Goal: Task Accomplishment & Management: Use online tool/utility

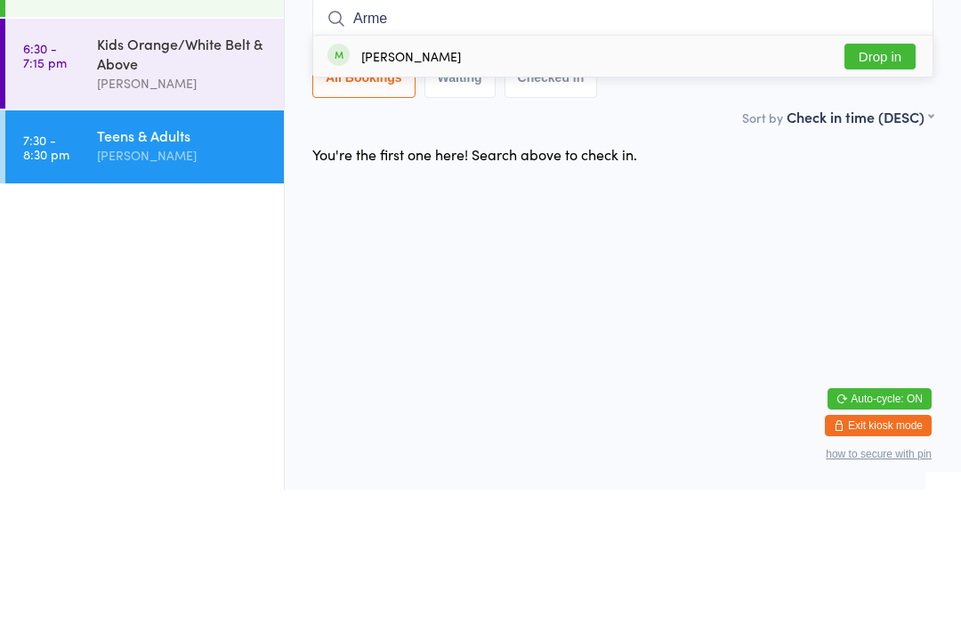
type input "Arme"
click at [444, 179] on div "[PERSON_NAME] Drop in" at bounding box center [622, 199] width 619 height 41
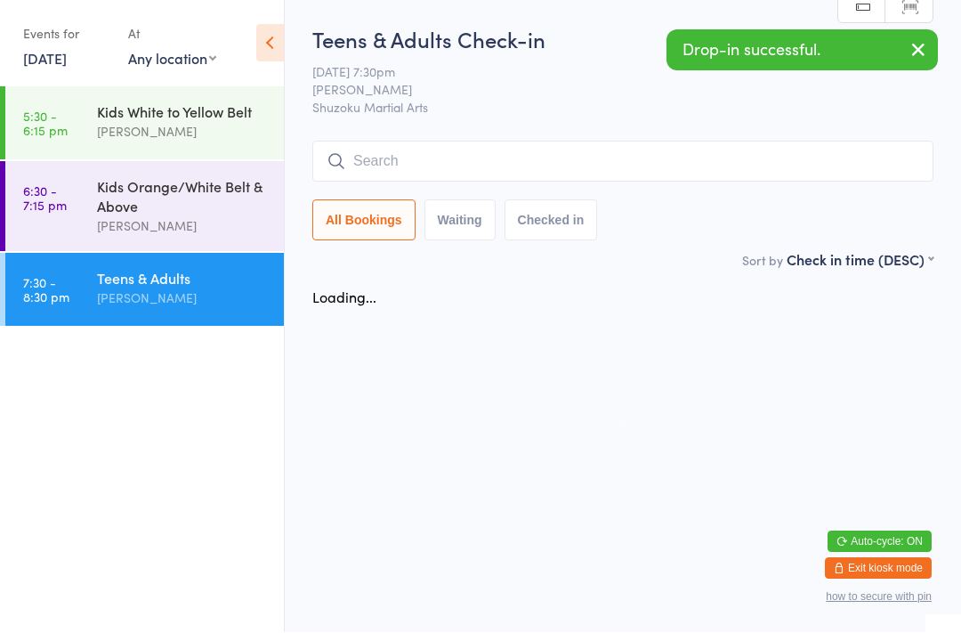
scroll to position [1, 0]
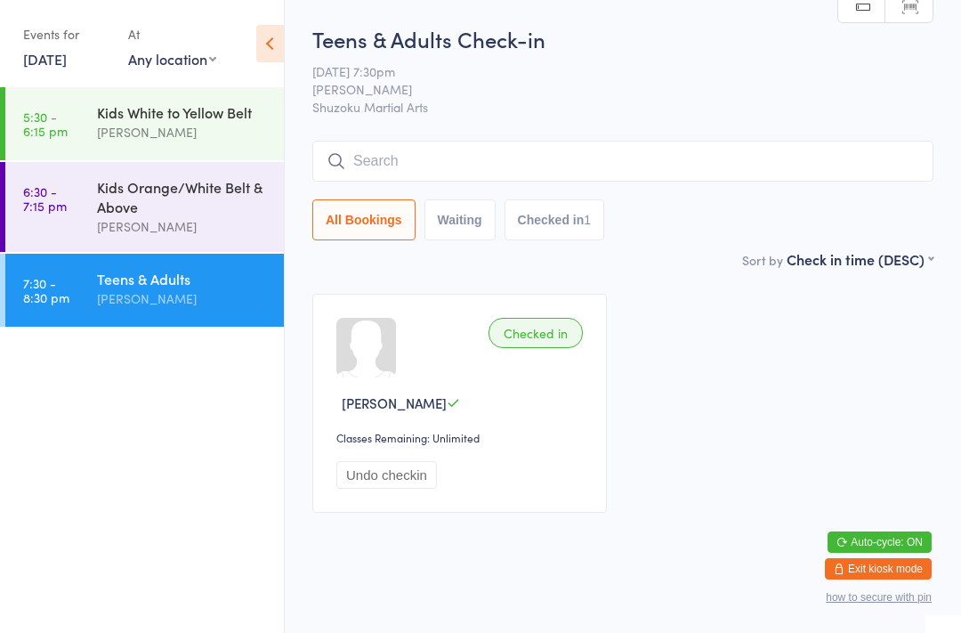
click at [458, 160] on input "search" at bounding box center [622, 161] width 621 height 41
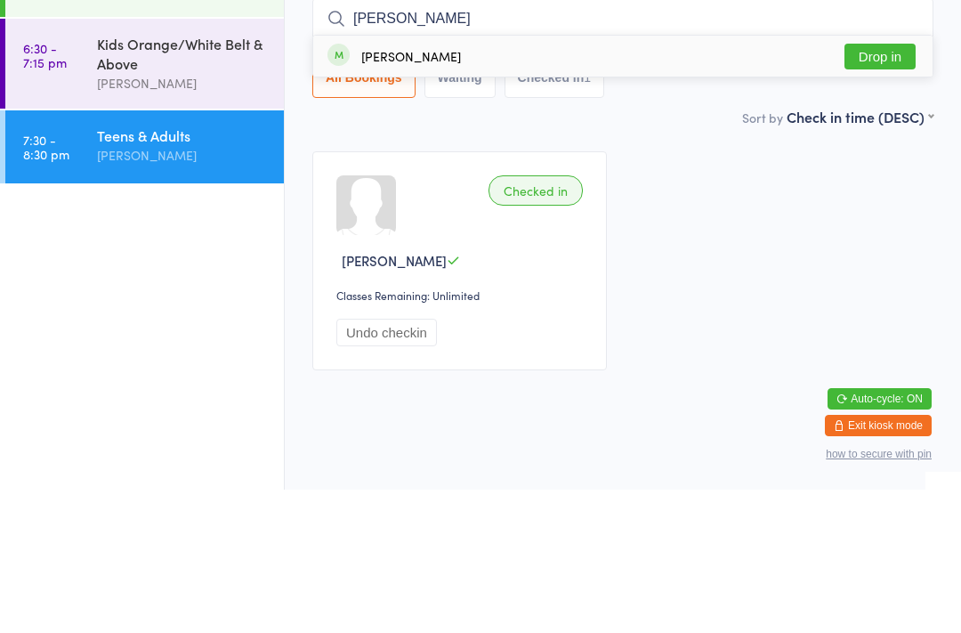
type input "[PERSON_NAME]"
click at [879, 187] on button "Drop in" at bounding box center [880, 200] width 71 height 26
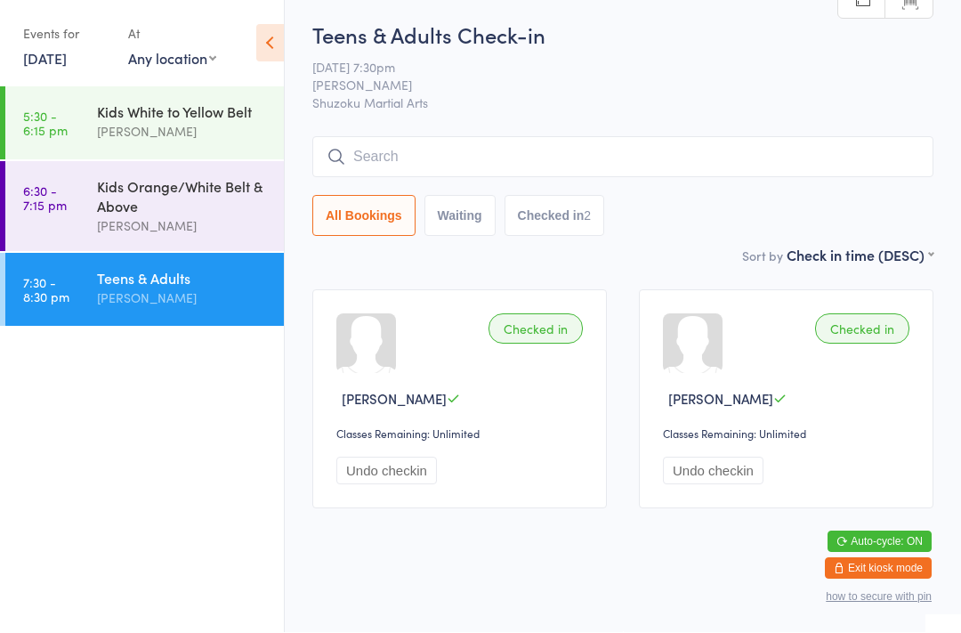
click at [470, 104] on div "Teens & Adults Check-in [DATE] 7:30pm [PERSON_NAME] Shuzoku Martial Arts Manual…" at bounding box center [622, 132] width 621 height 225
click at [425, 137] on input "search" at bounding box center [622, 157] width 621 height 41
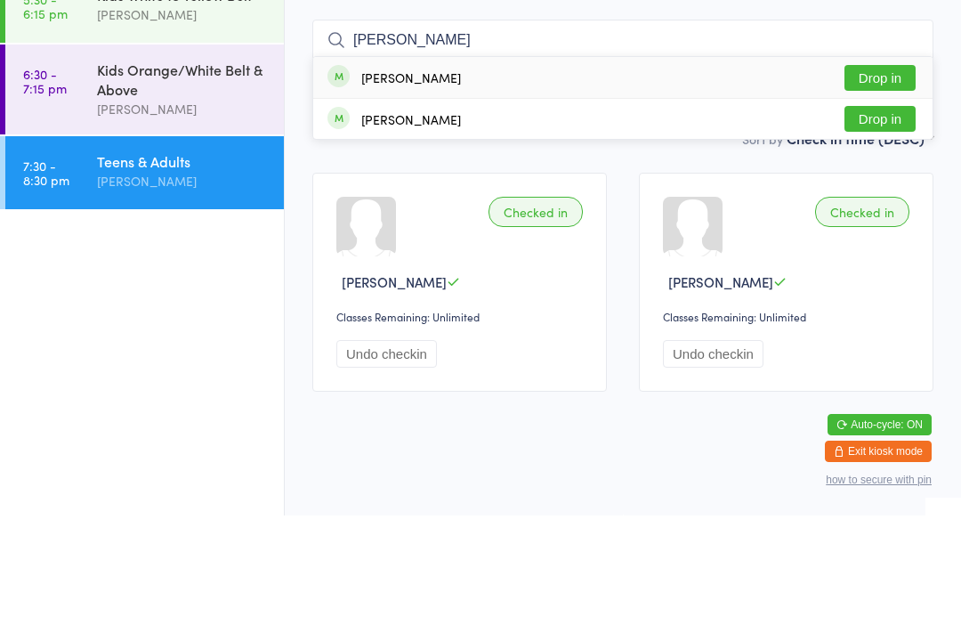
type input "[PERSON_NAME]"
click at [886, 182] on button "Drop in" at bounding box center [880, 195] width 71 height 26
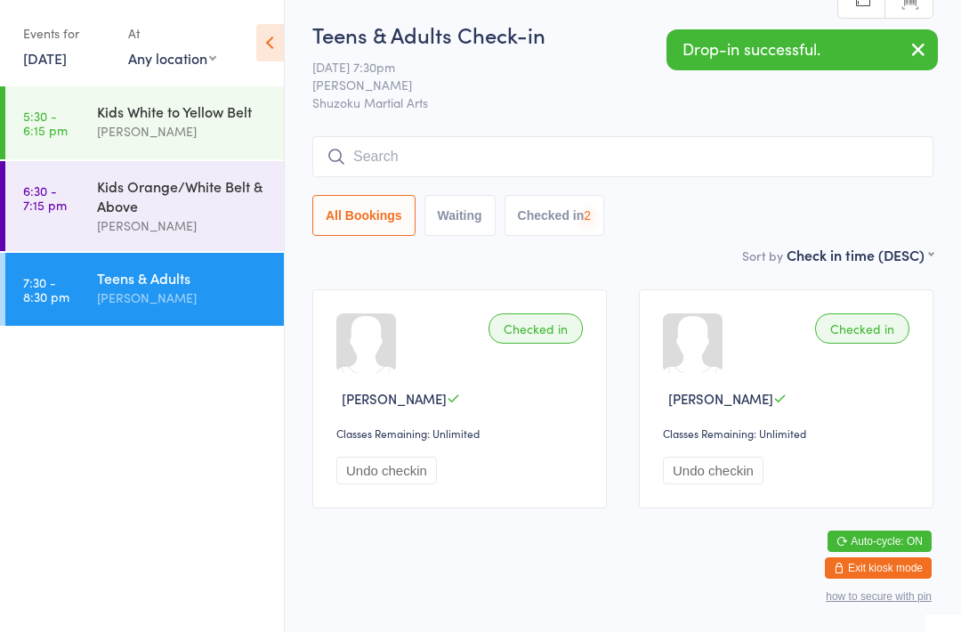
scroll to position [27, 0]
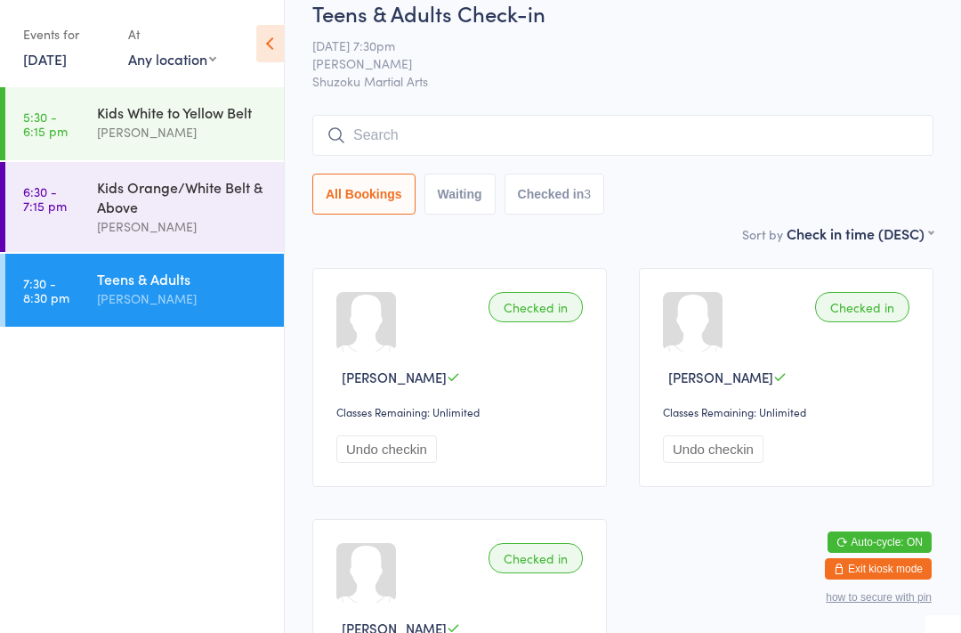
click at [376, 144] on input "search" at bounding box center [622, 135] width 621 height 41
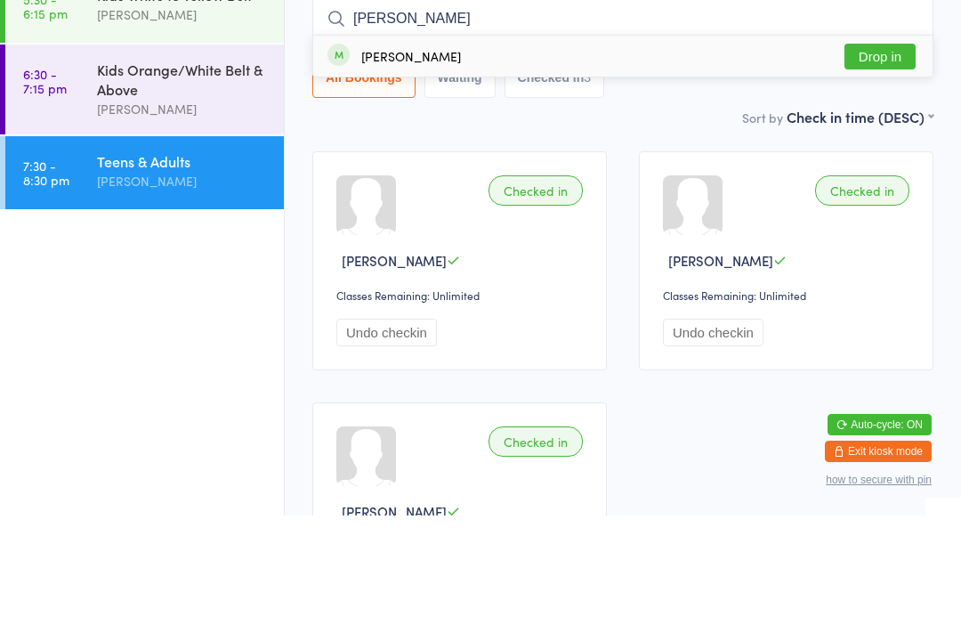
type input "[PERSON_NAME]"
click at [875, 161] on button "Drop in" at bounding box center [880, 174] width 71 height 26
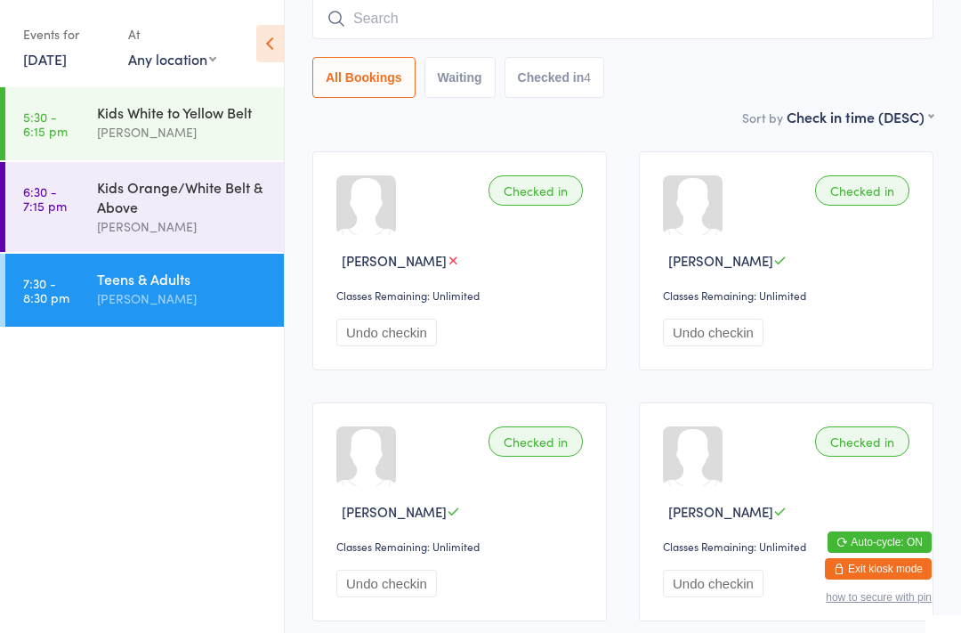
click at [430, 6] on input "search" at bounding box center [622, 18] width 621 height 41
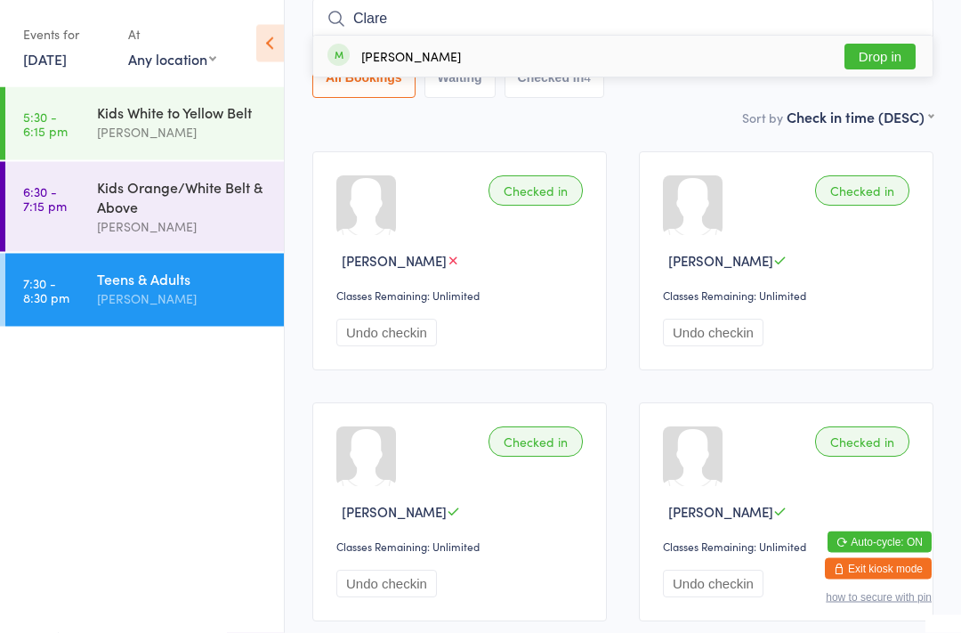
type input "Clare"
click at [897, 54] on button "Drop in" at bounding box center [880, 58] width 71 height 26
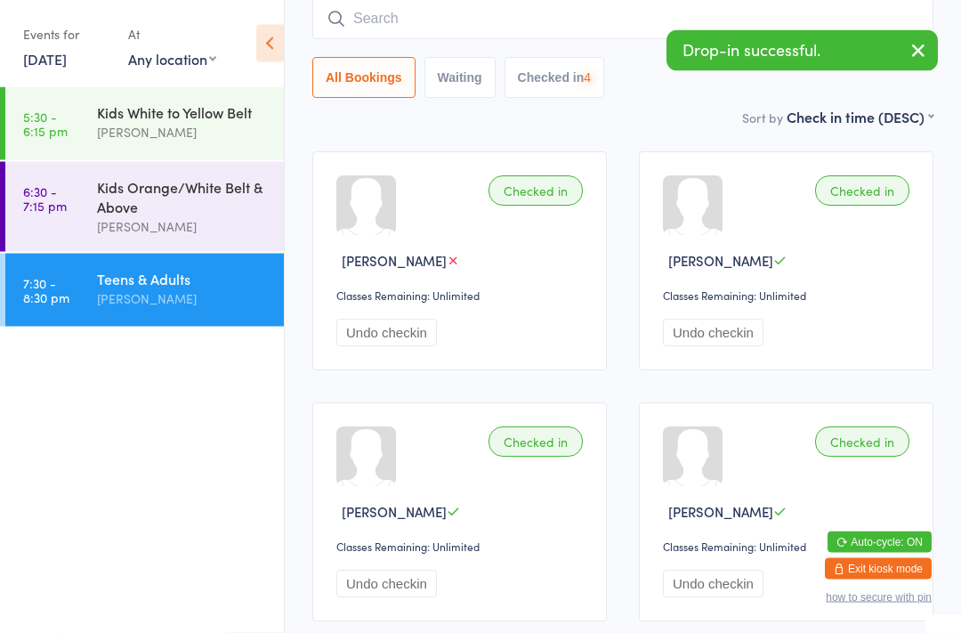
scroll to position [143, 0]
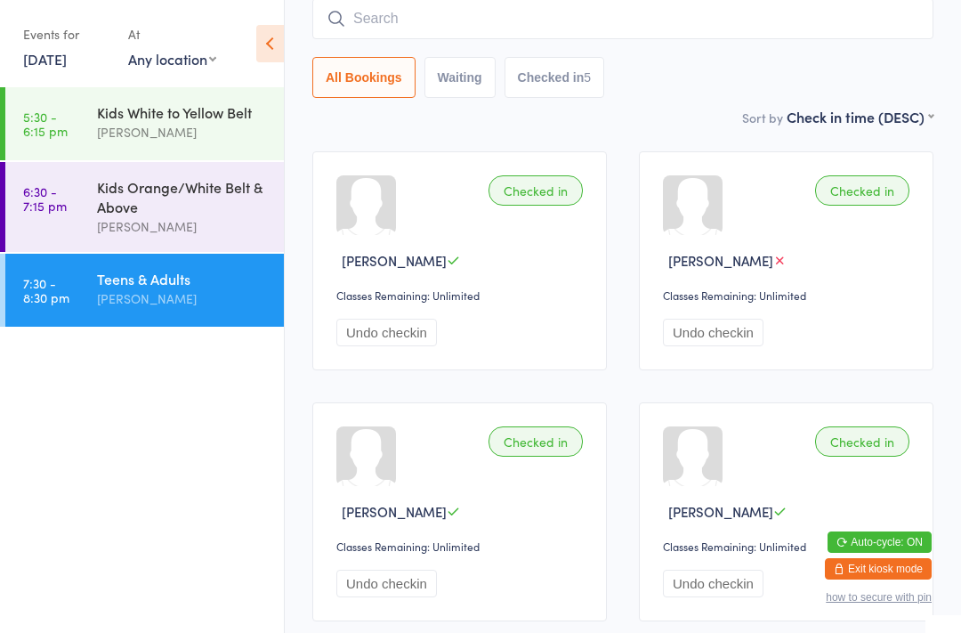
click at [356, 30] on input "search" at bounding box center [622, 18] width 621 height 41
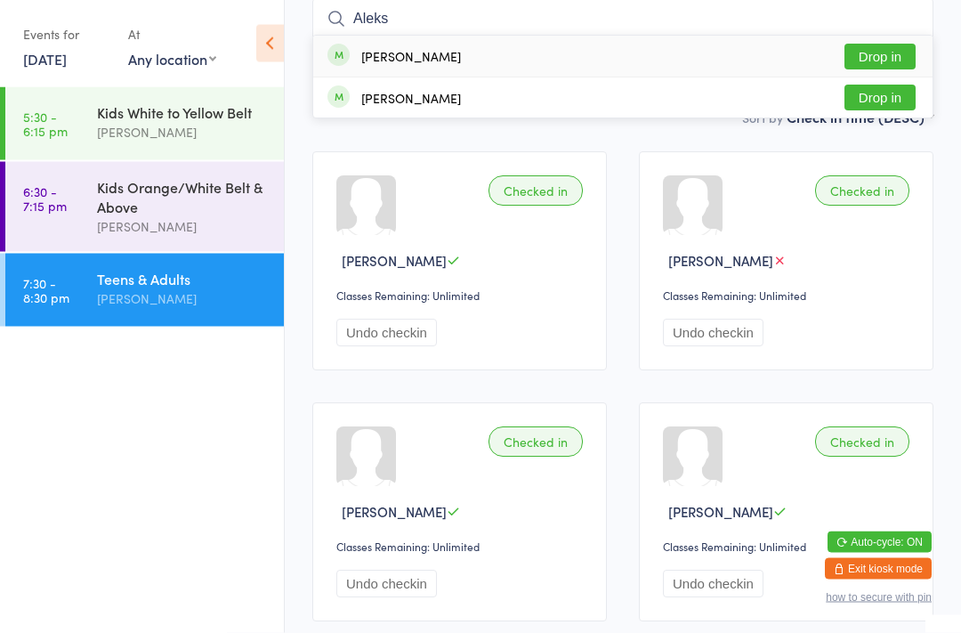
type input "Aleks"
click at [437, 67] on div "[PERSON_NAME]" at bounding box center [395, 57] width 134 height 20
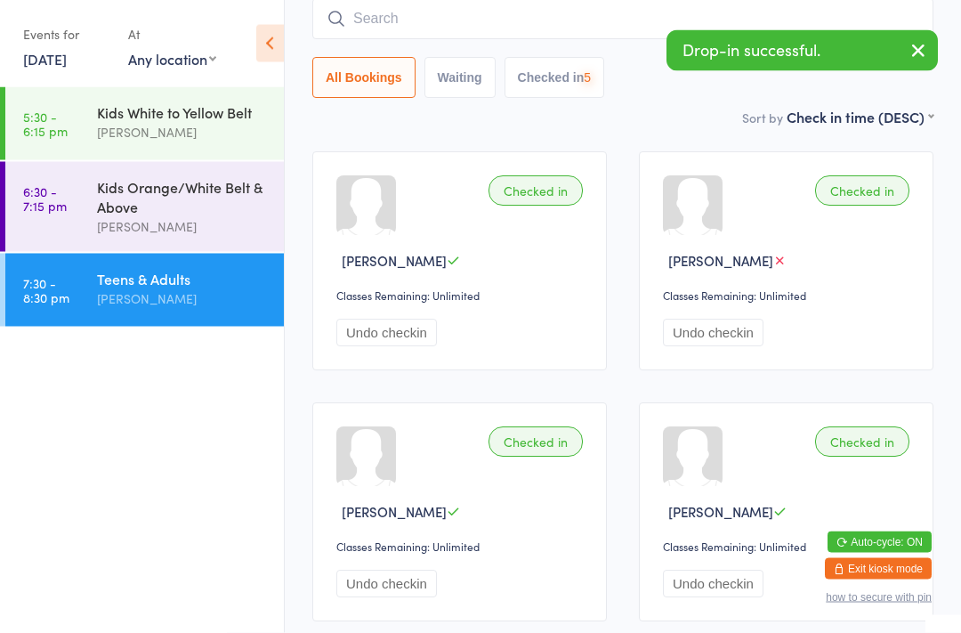
scroll to position [143, 0]
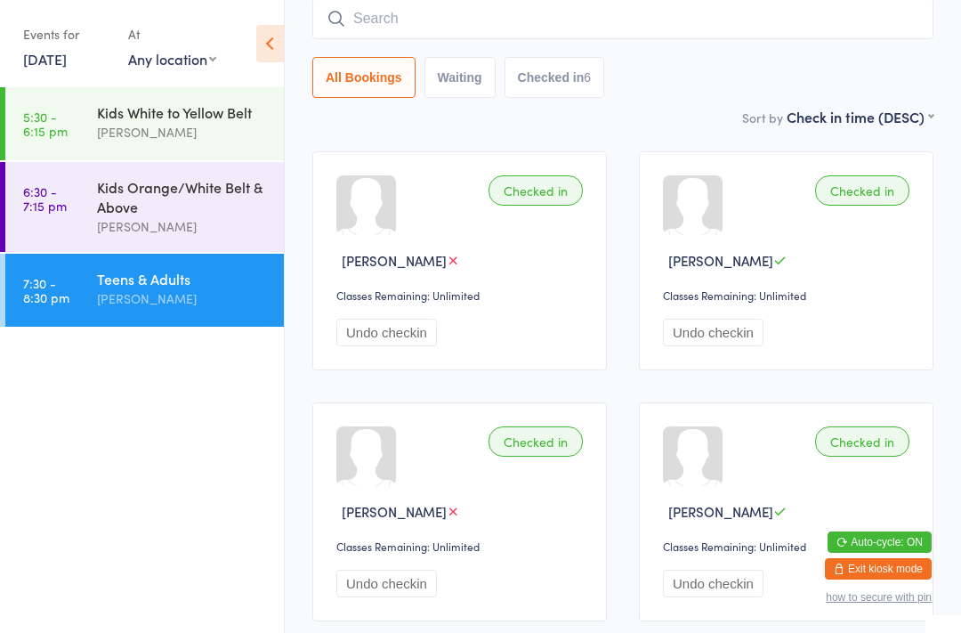
click at [376, 24] on input "search" at bounding box center [622, 18] width 621 height 41
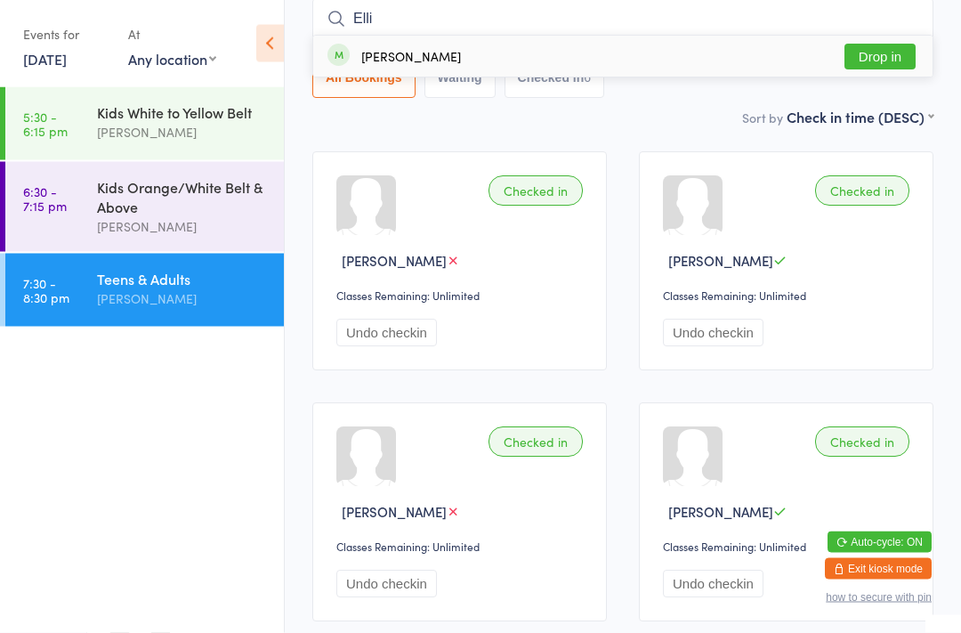
type input "Elli"
click at [877, 67] on button "Drop in" at bounding box center [880, 58] width 71 height 26
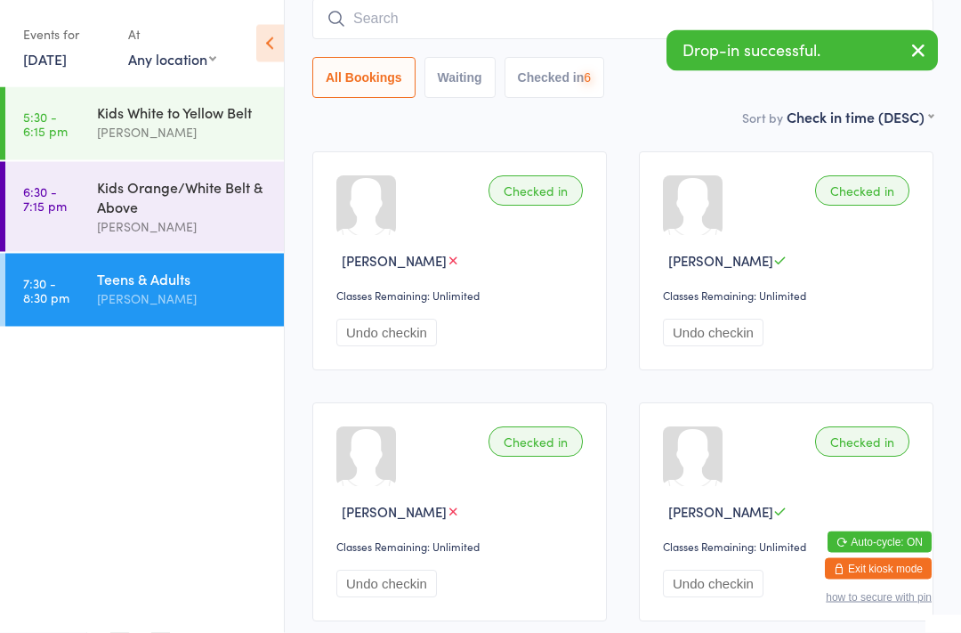
scroll to position [143, 0]
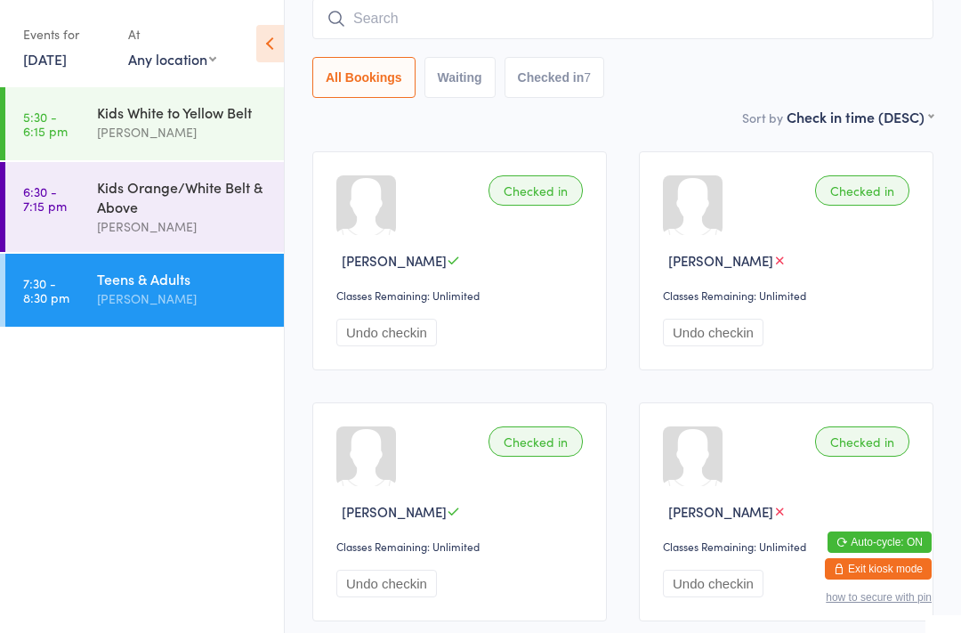
click at [464, 13] on input "search" at bounding box center [622, 18] width 621 height 41
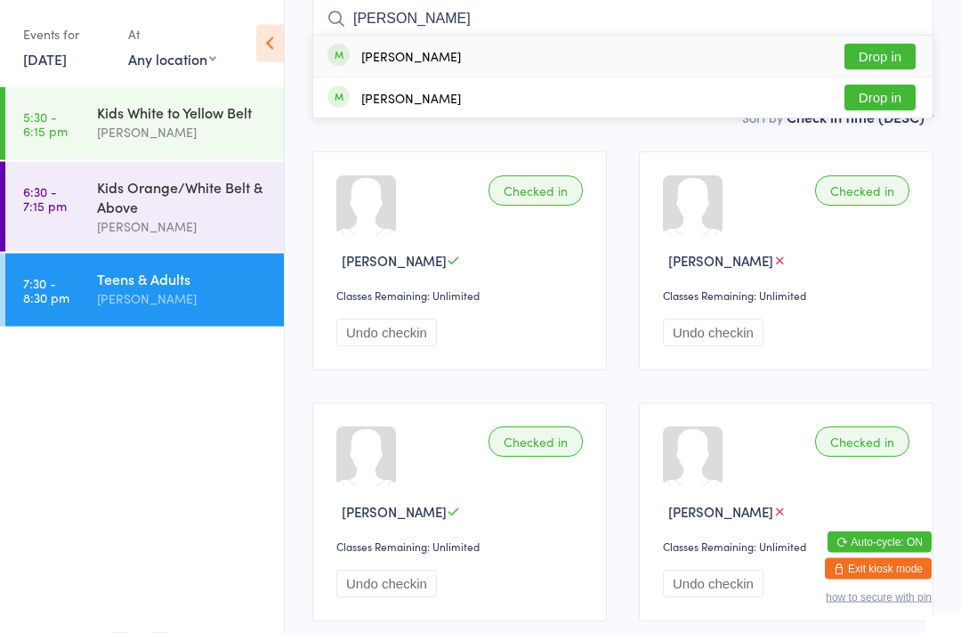
type input "[PERSON_NAME]"
click at [878, 98] on button "Drop in" at bounding box center [880, 98] width 71 height 26
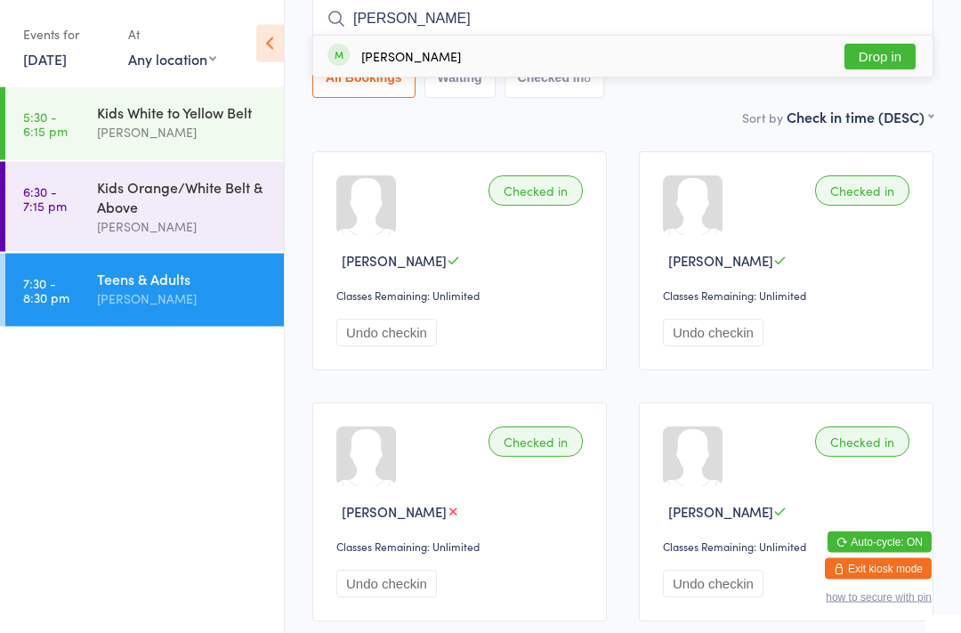
type input "[PERSON_NAME]"
click at [385, 59] on div "[PERSON_NAME]" at bounding box center [411, 57] width 100 height 14
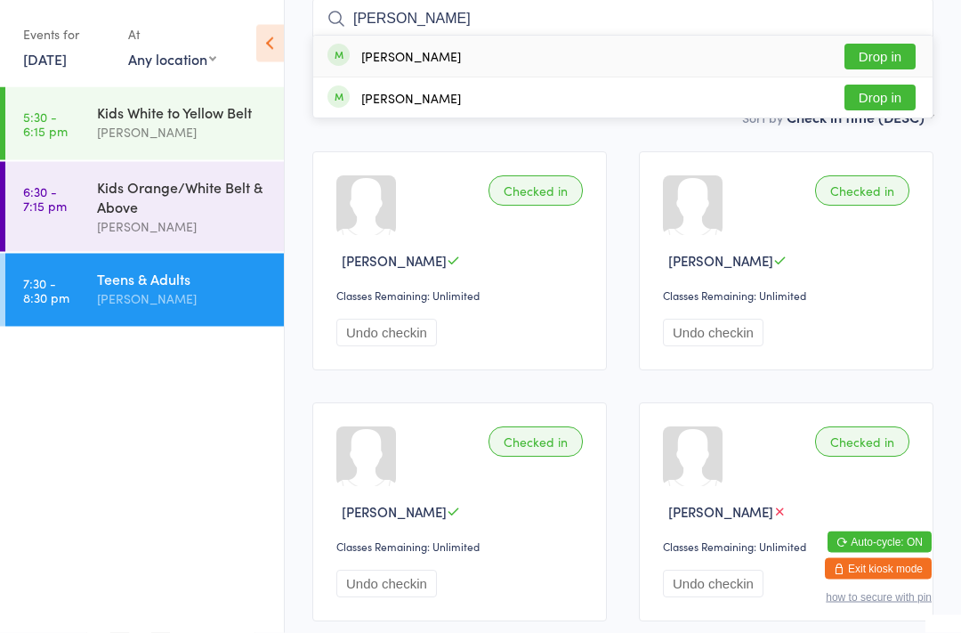
type input "[PERSON_NAME]"
click at [530, 50] on div "[PERSON_NAME] Drop in" at bounding box center [622, 56] width 619 height 41
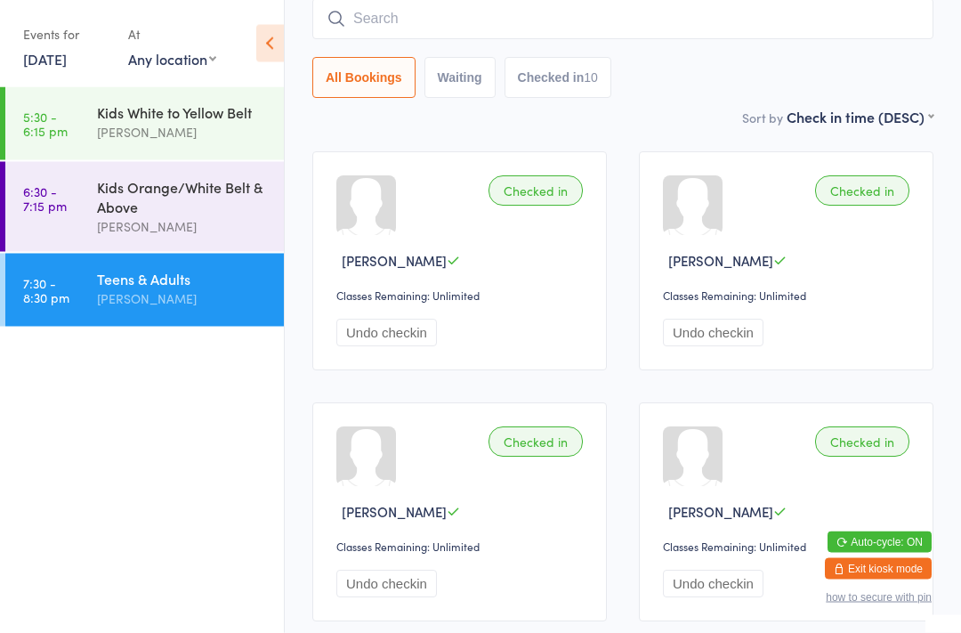
type input "l"
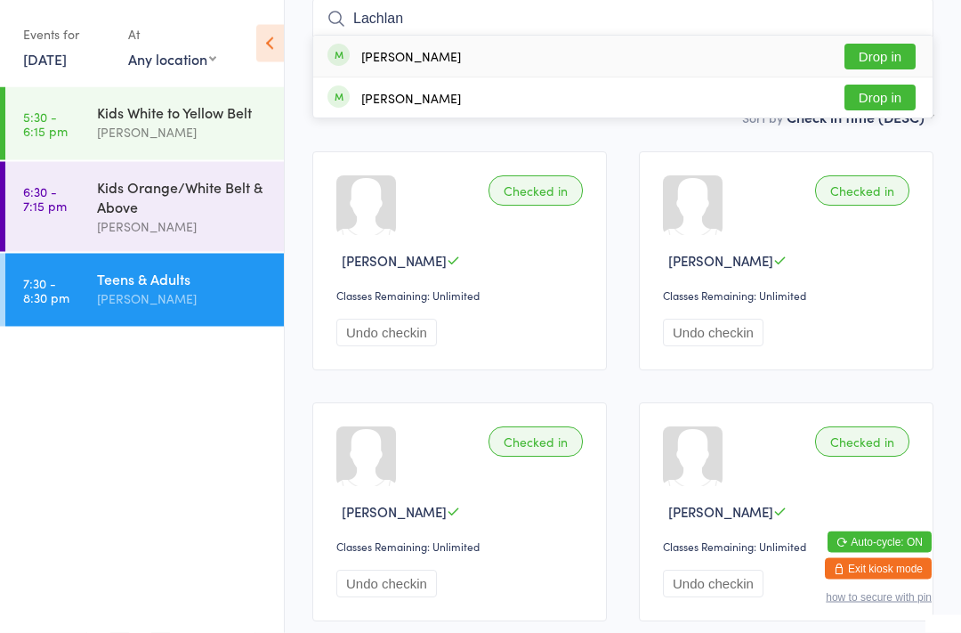
type input "Lachlan"
click at [878, 61] on button "Drop in" at bounding box center [880, 58] width 71 height 26
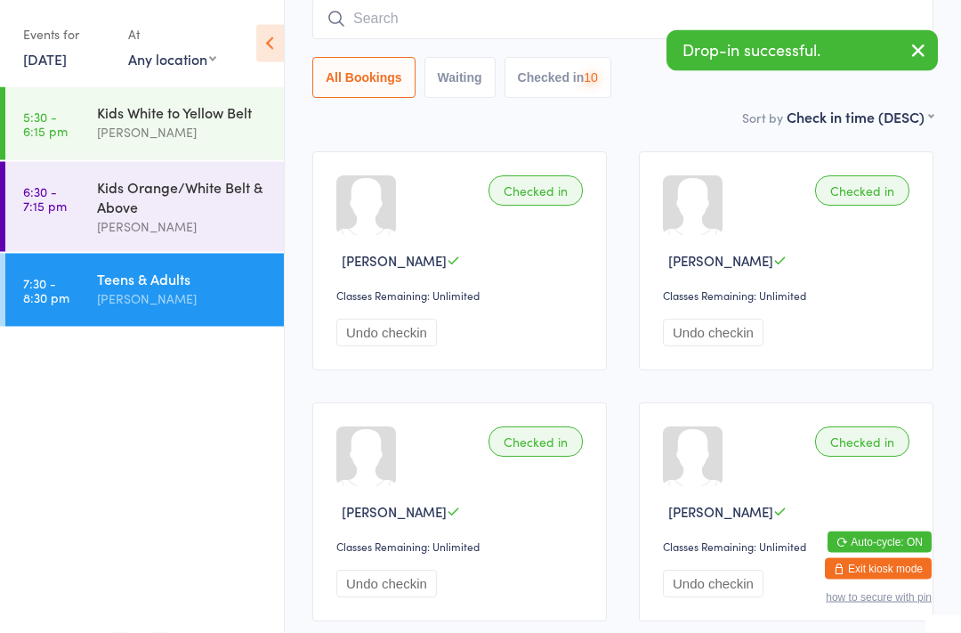
scroll to position [143, 0]
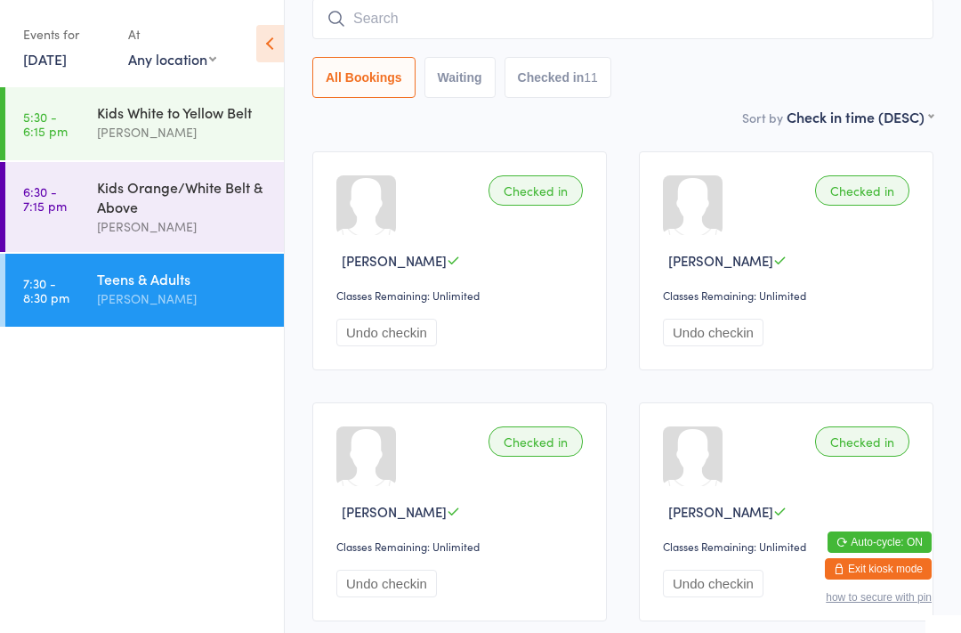
click at [202, 278] on div "Teens & Adults" at bounding box center [183, 279] width 172 height 20
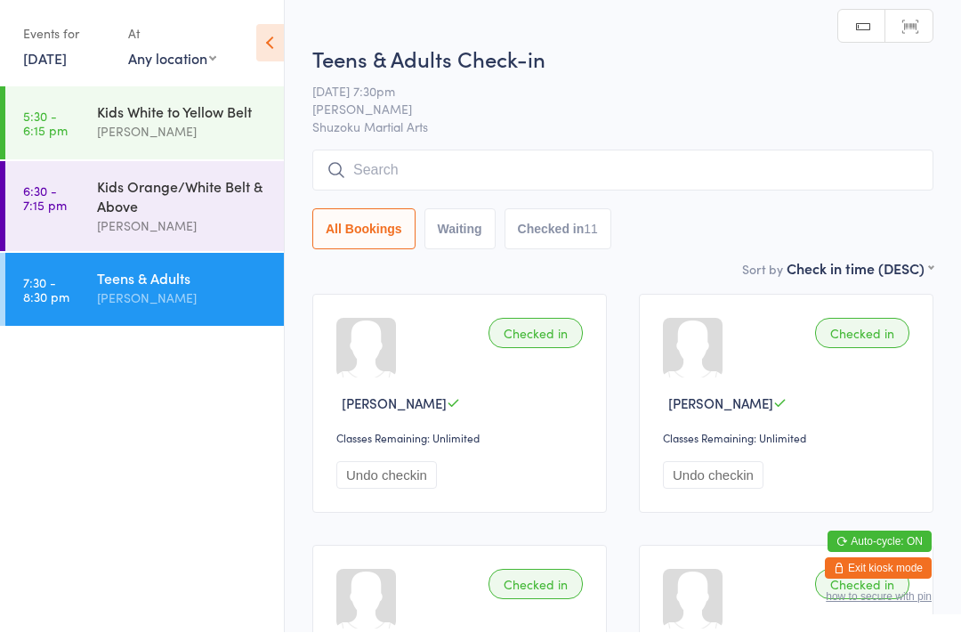
scroll to position [1, 0]
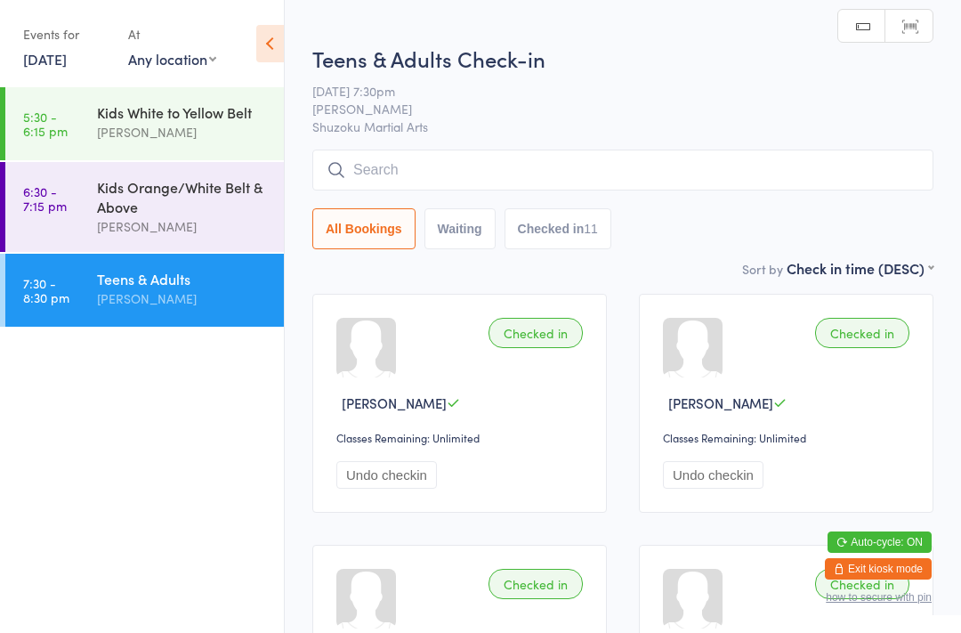
click at [417, 172] on input "search" at bounding box center [622, 170] width 621 height 41
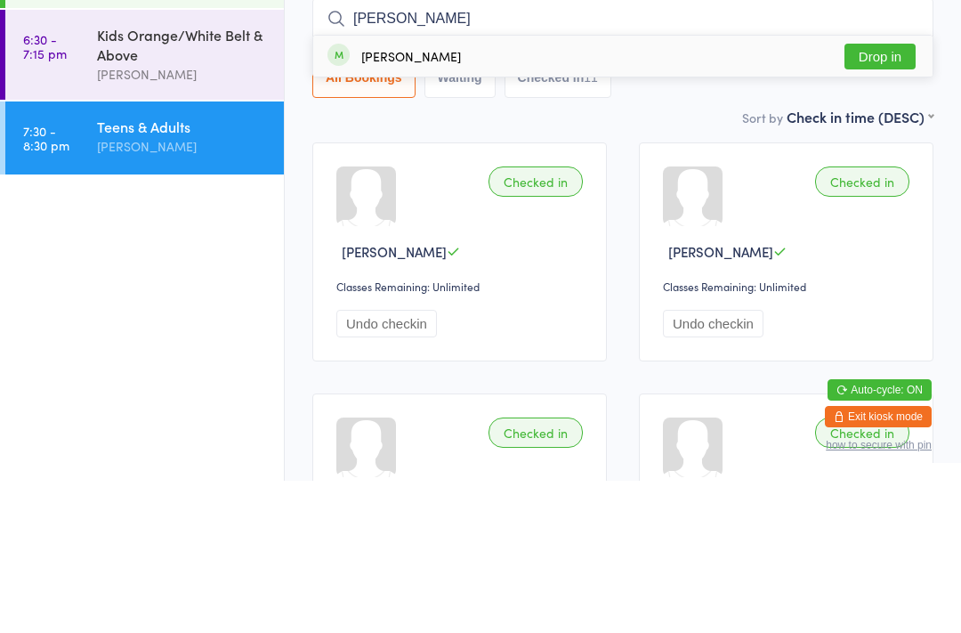
type input "[PERSON_NAME]"
click at [887, 196] on button "Drop in" at bounding box center [880, 209] width 71 height 26
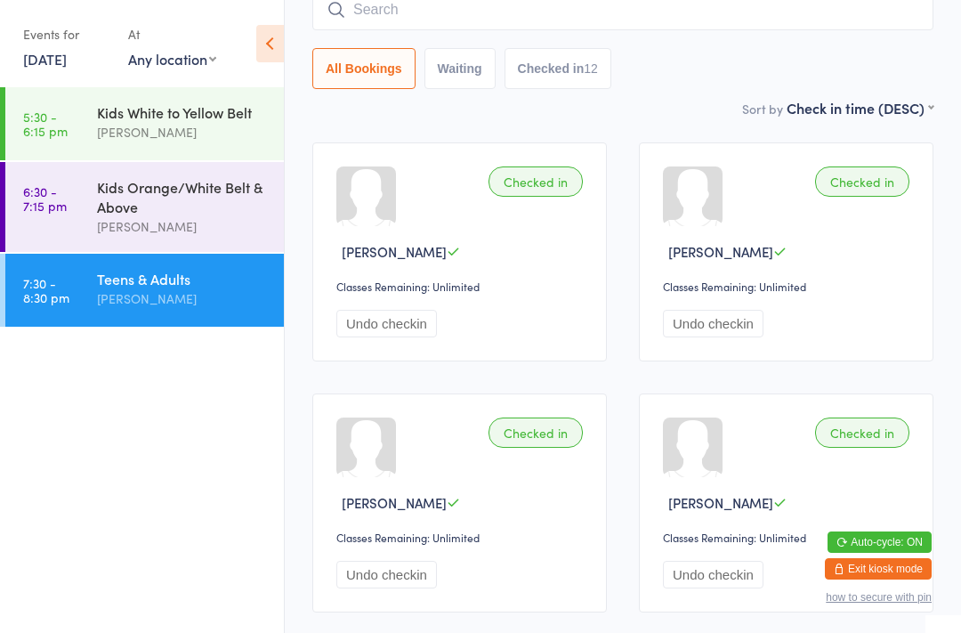
click at [419, 28] on input "search" at bounding box center [622, 9] width 621 height 41
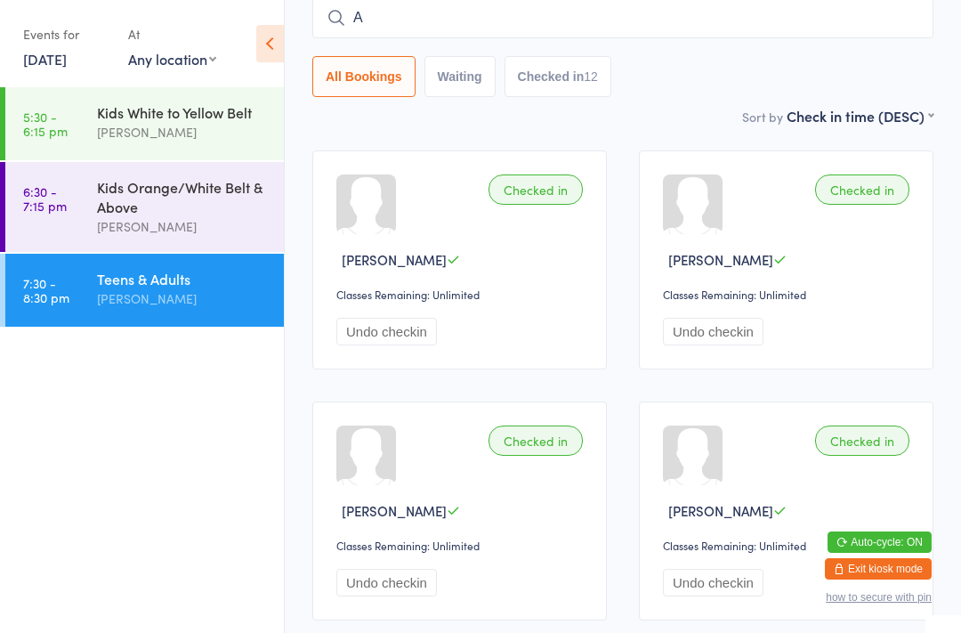
scroll to position [143, 0]
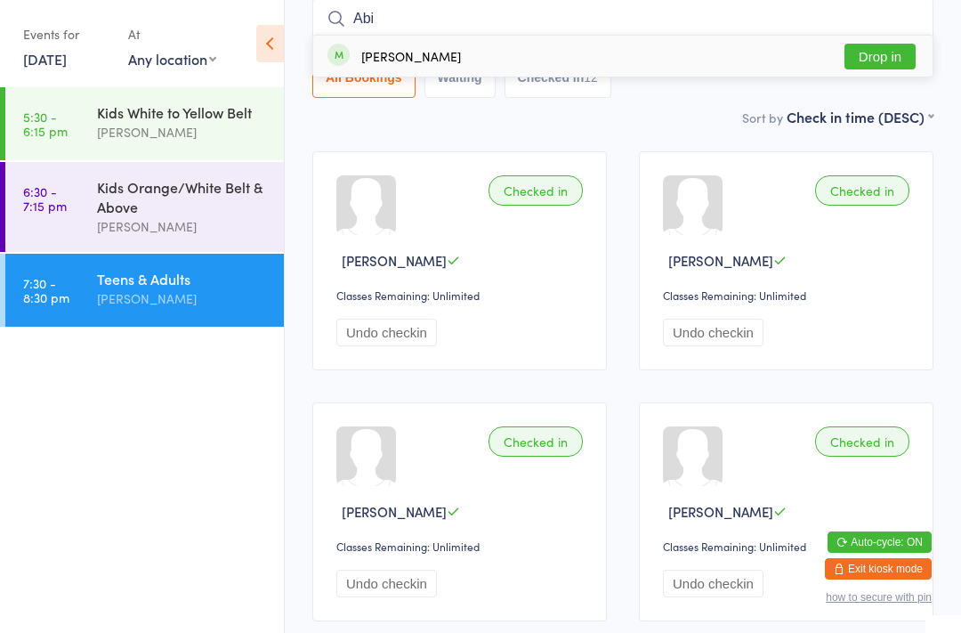
type input "Abi"
click at [890, 59] on button "Drop in" at bounding box center [880, 57] width 71 height 26
click at [611, 25] on input "search" at bounding box center [622, 18] width 621 height 41
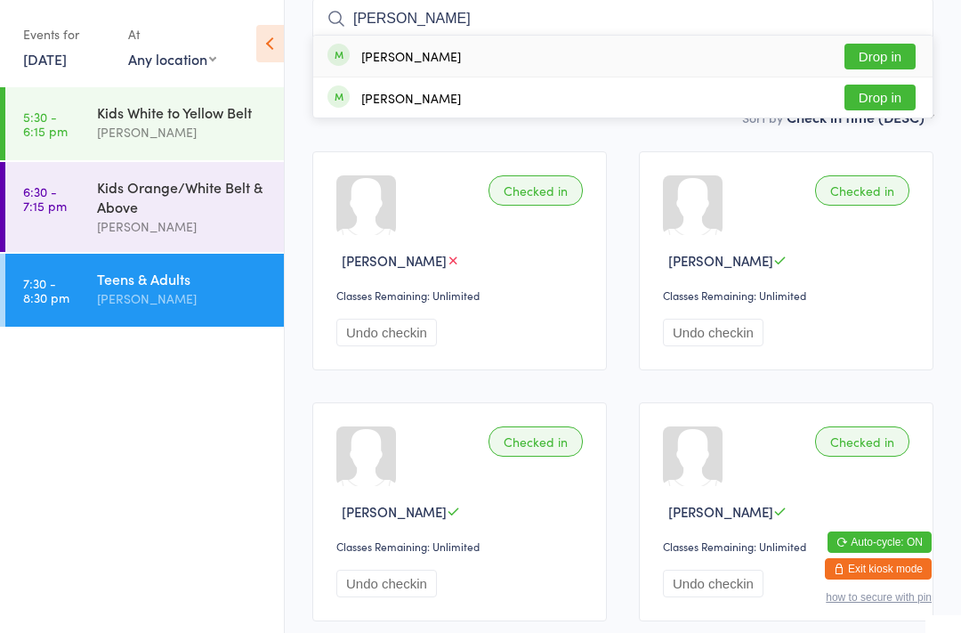
type input "[PERSON_NAME]"
click at [884, 54] on button "Drop in" at bounding box center [880, 57] width 71 height 26
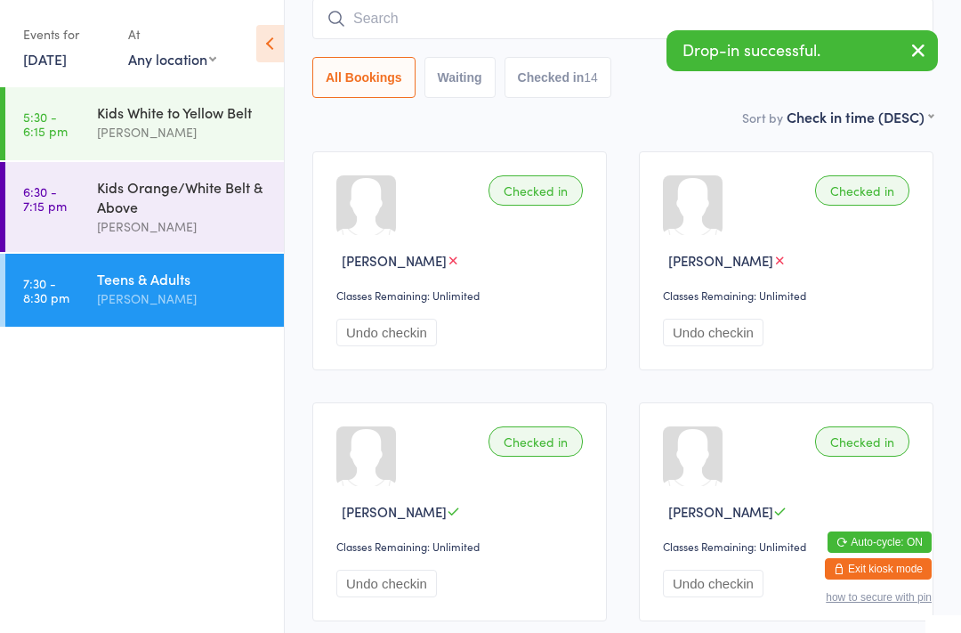
click at [441, 4] on input "search" at bounding box center [622, 18] width 621 height 41
type input "Anika"
click at [915, 53] on button "Drop in" at bounding box center [880, 57] width 71 height 26
